Goal: Entertainment & Leisure: Consume media (video, audio)

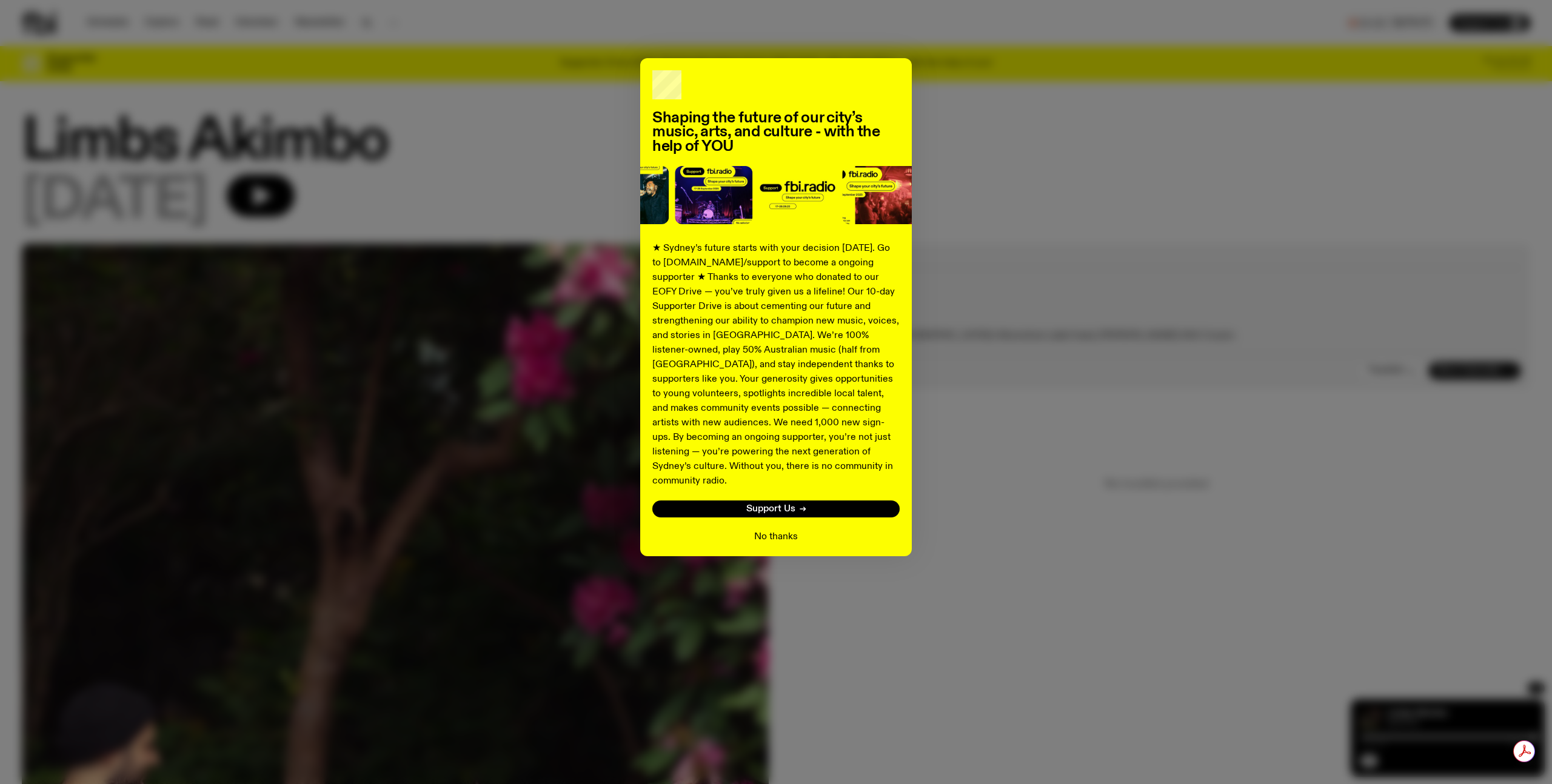
click at [782, 530] on button "No thanks" at bounding box center [775, 537] width 44 height 15
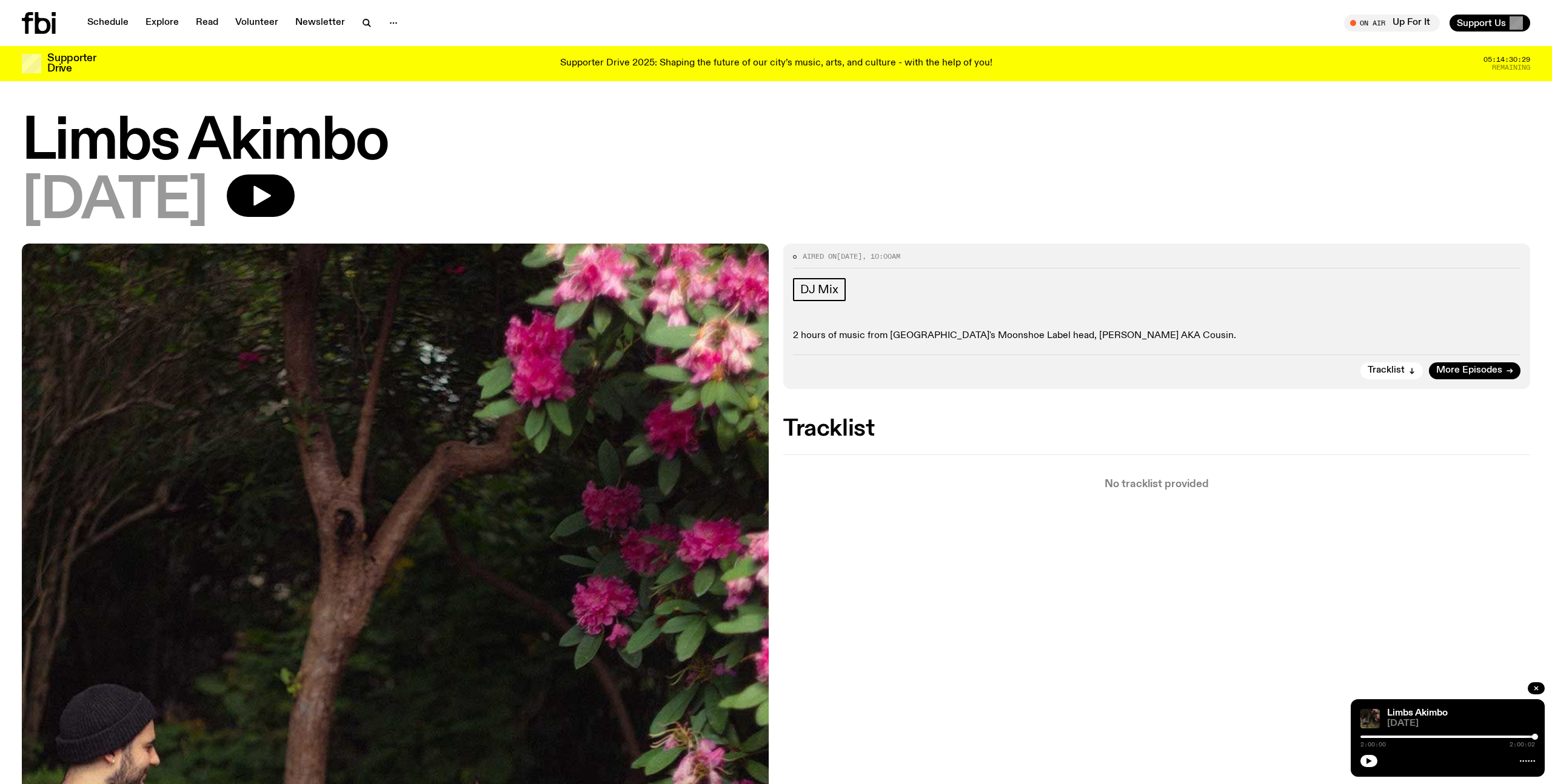
click at [44, 25] on icon at bounding box center [38, 22] width 34 height 21
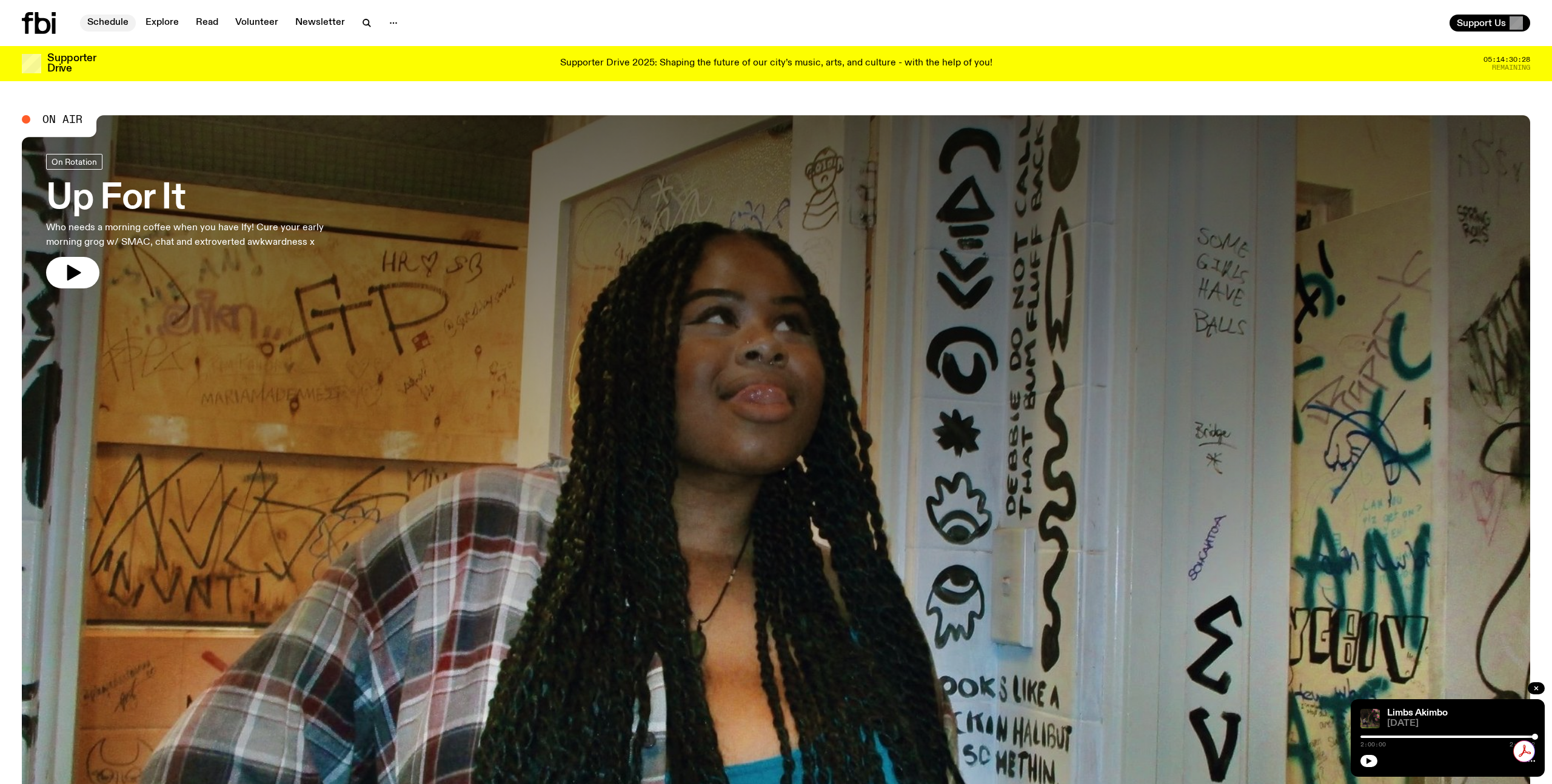
click at [106, 23] on link "Schedule" at bounding box center [108, 23] width 56 height 17
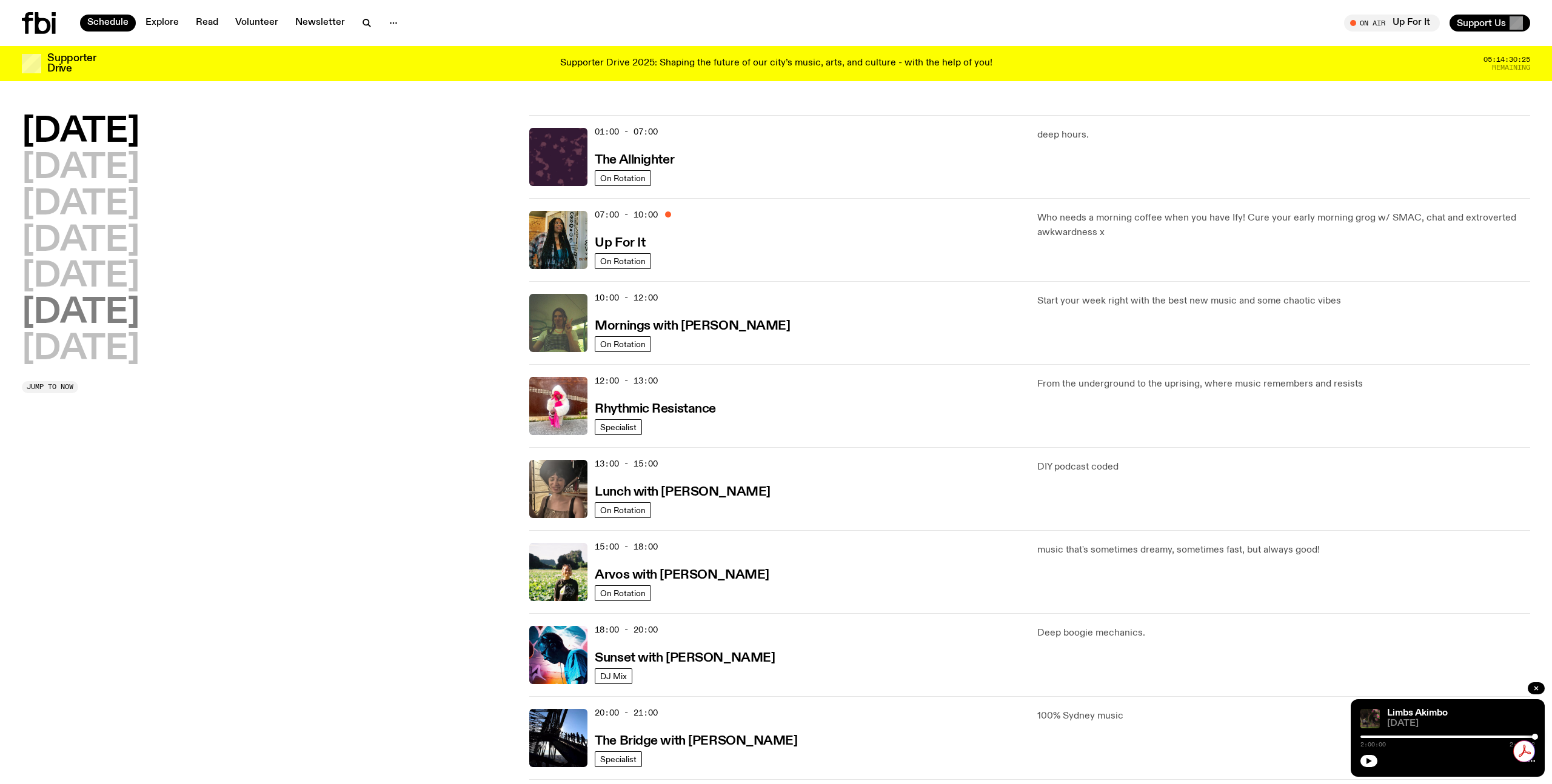
click at [128, 304] on h2 "[DATE]" at bounding box center [80, 313] width 118 height 34
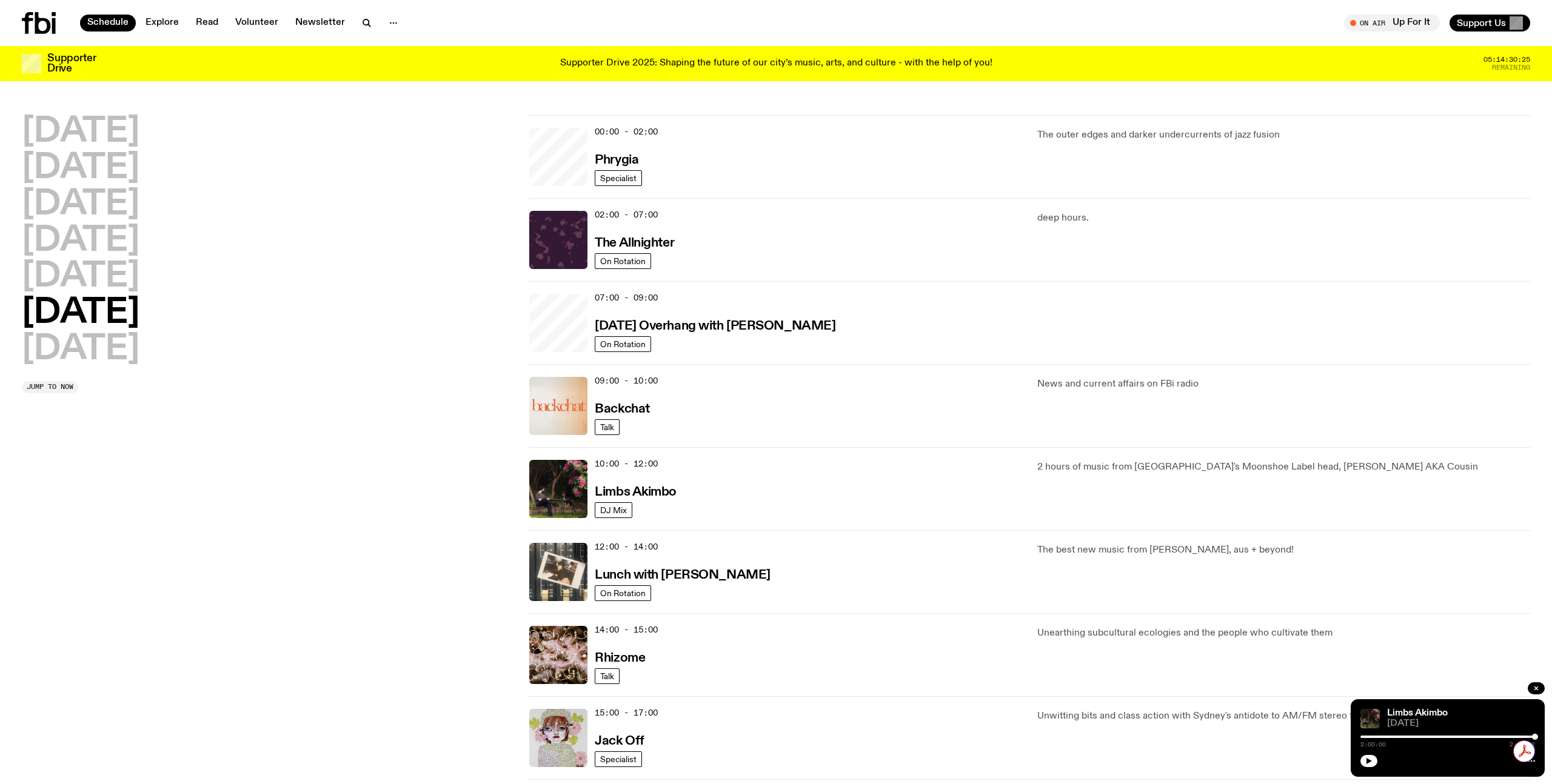
scroll to position [34, 0]
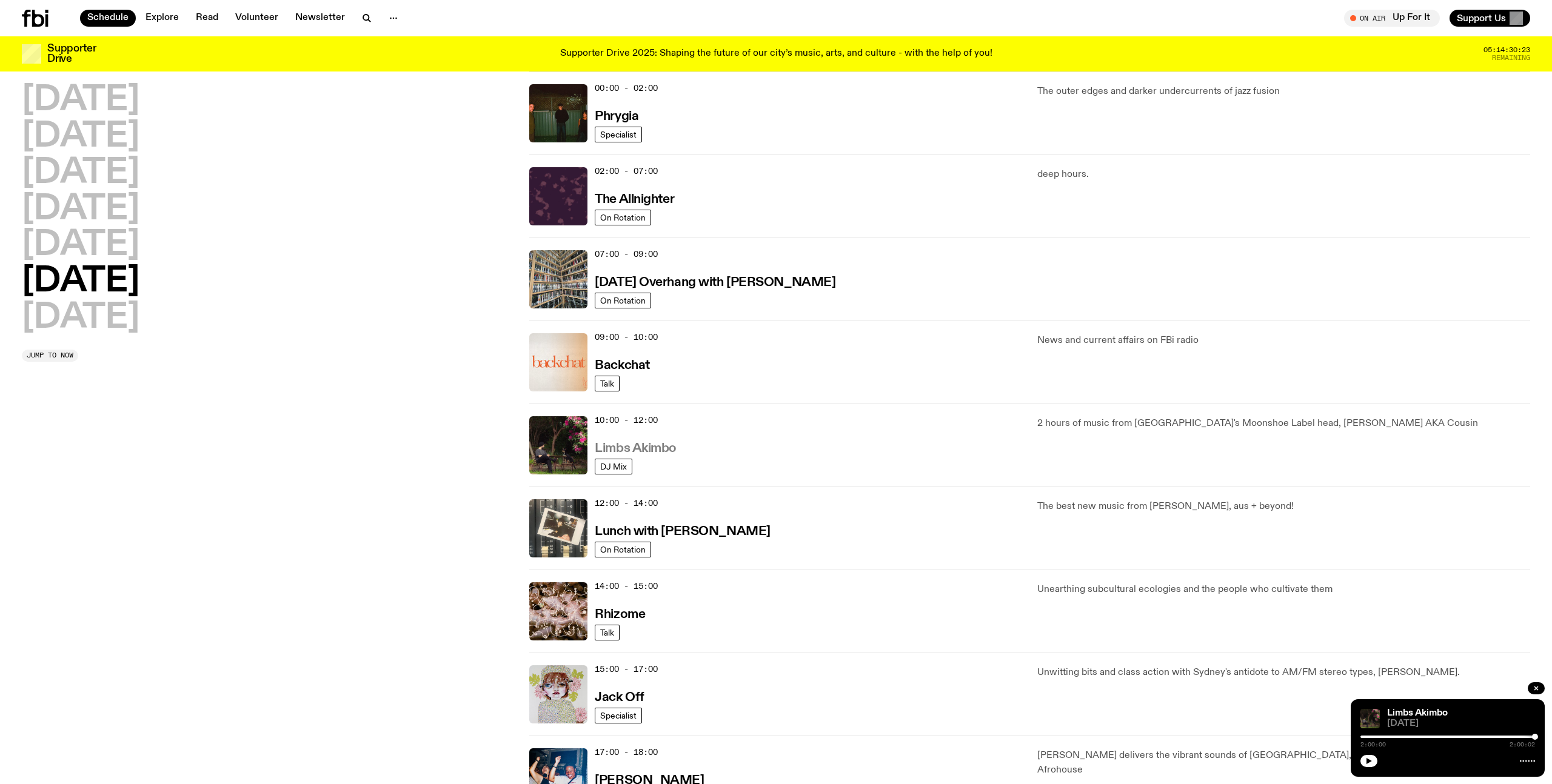
click at [655, 450] on h3 "Limbs Akimbo" at bounding box center [636, 449] width 82 height 13
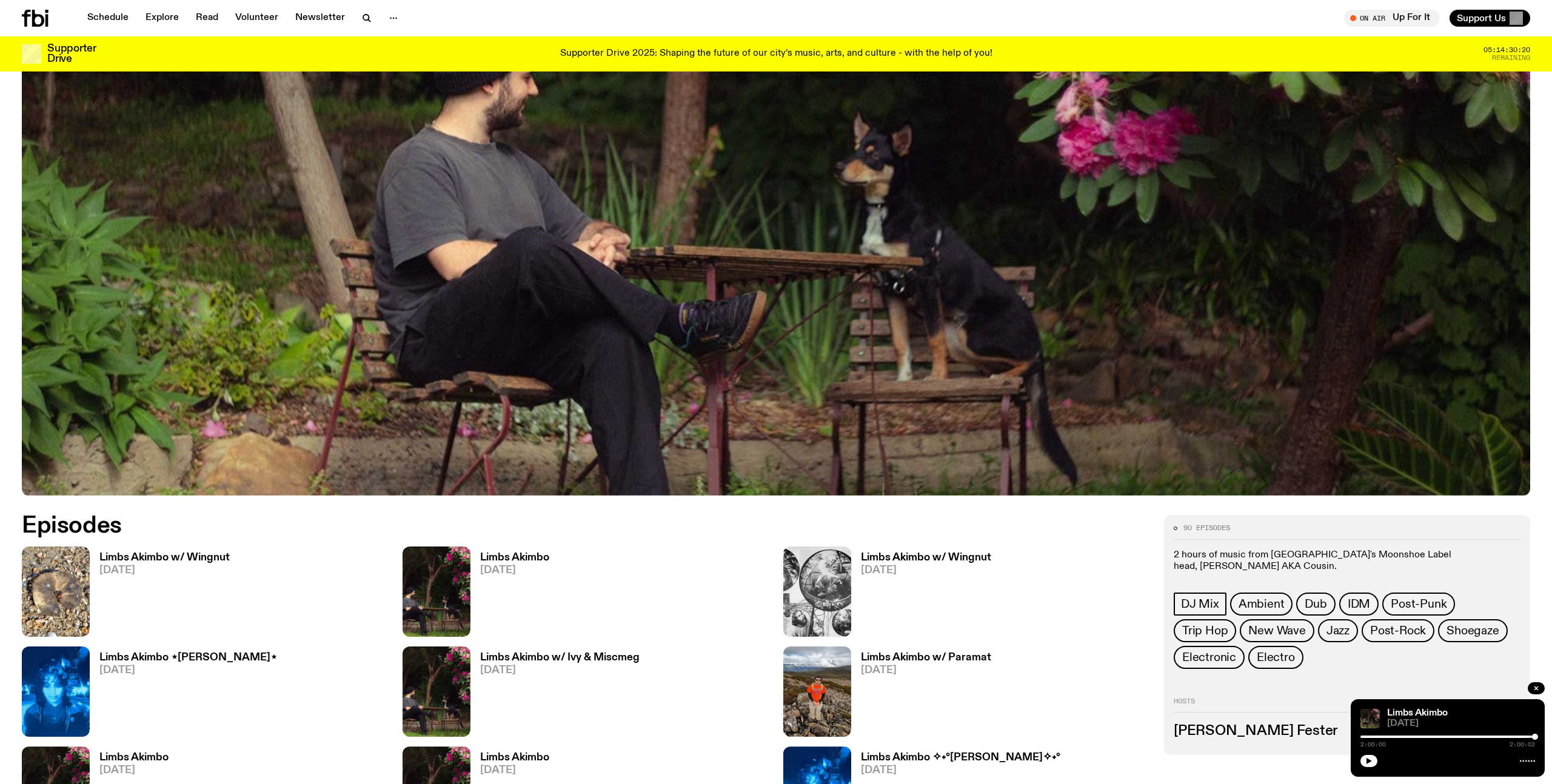
scroll to position [716, 0]
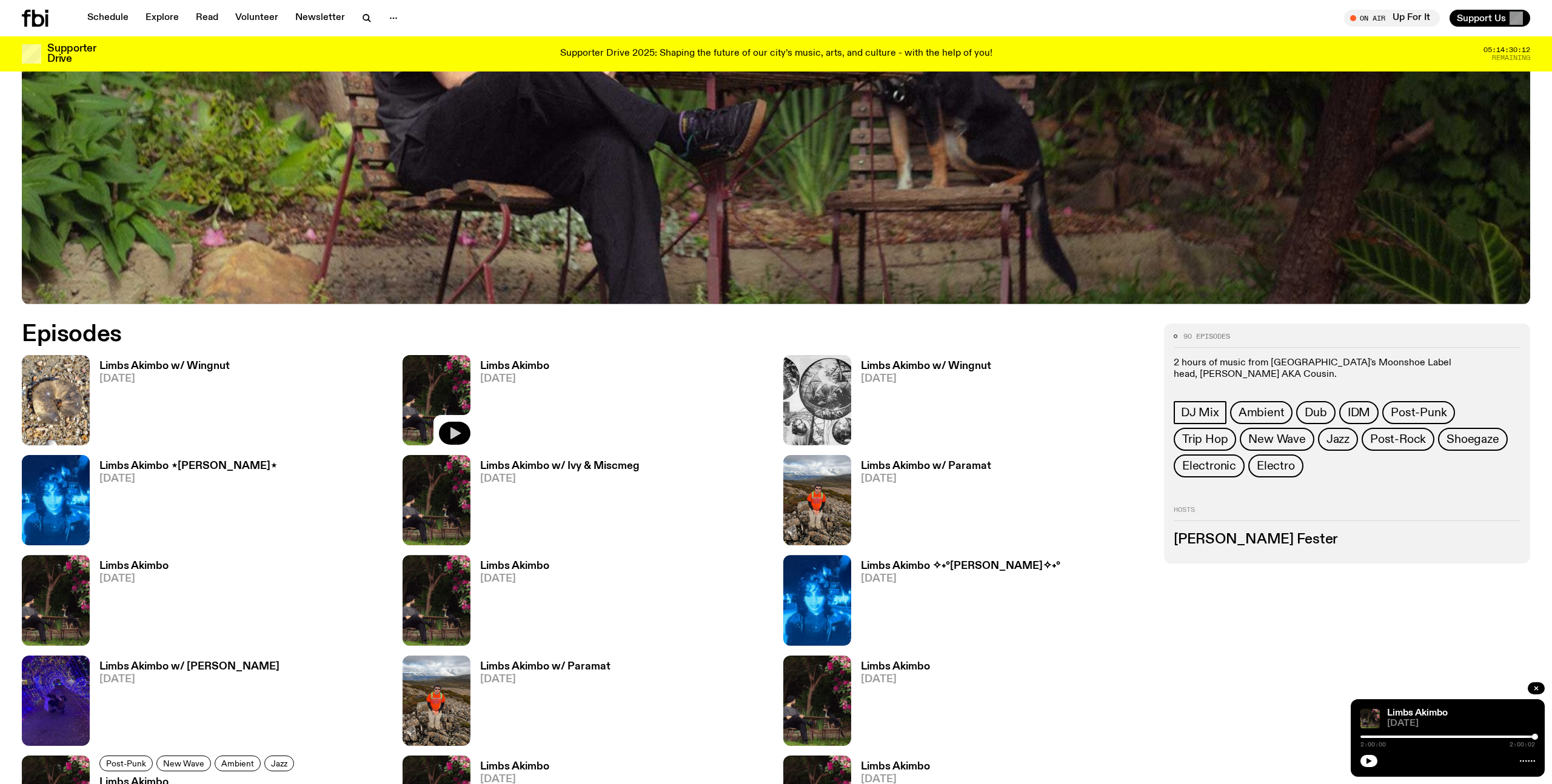
click at [459, 434] on icon "button" at bounding box center [455, 433] width 10 height 12
